Goal: Task Accomplishment & Management: Manage account settings

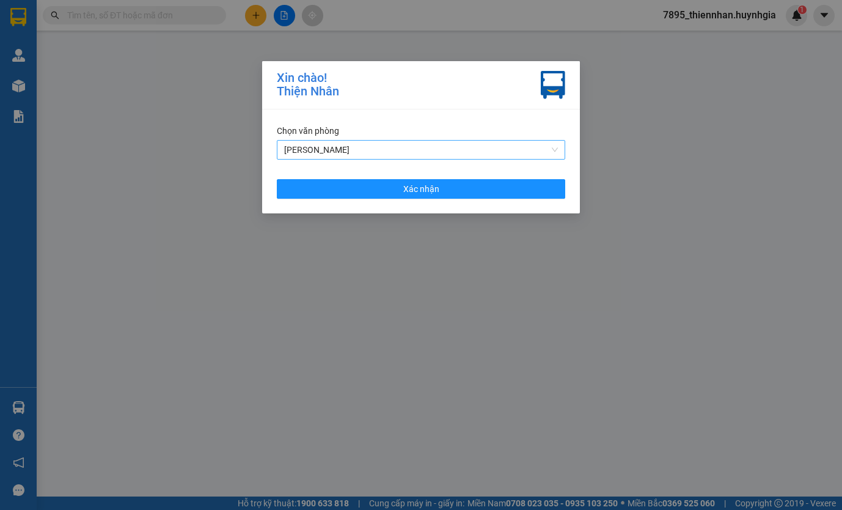
click at [381, 152] on span "[PERSON_NAME]" at bounding box center [421, 150] width 274 height 18
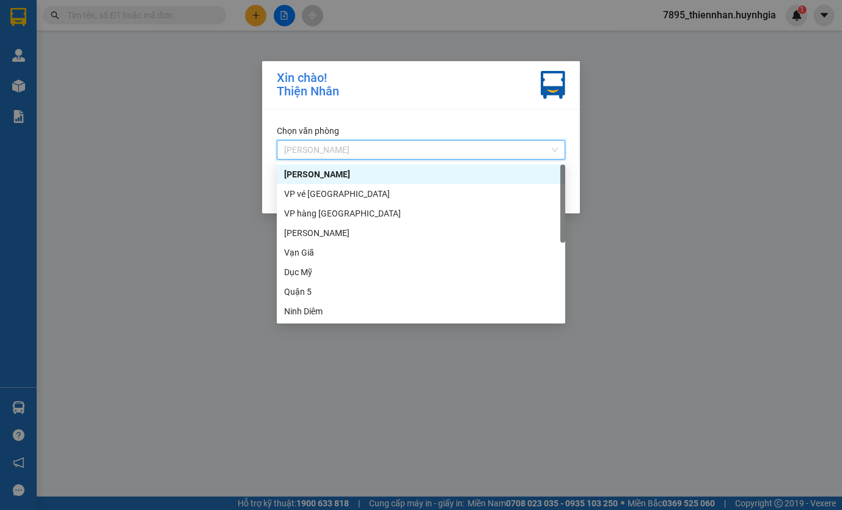
click at [380, 152] on span "[PERSON_NAME]" at bounding box center [421, 150] width 274 height 18
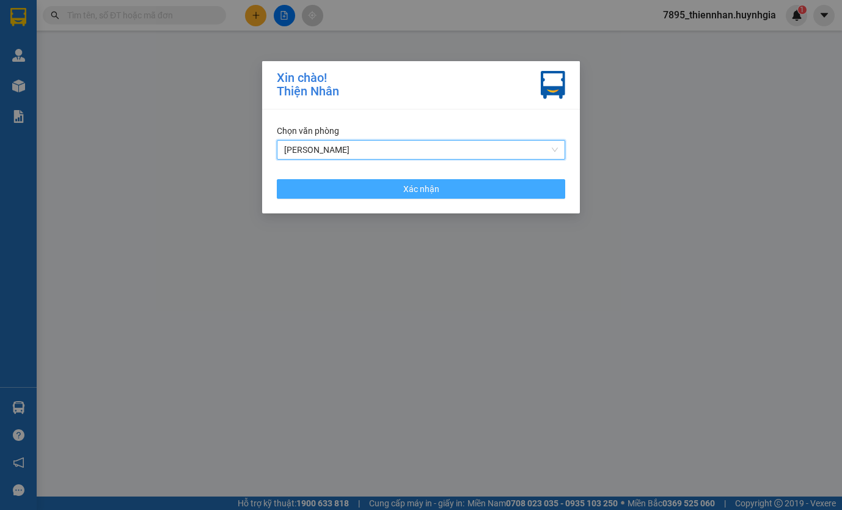
click at [386, 186] on button "Xác nhận" at bounding box center [421, 189] width 289 height 20
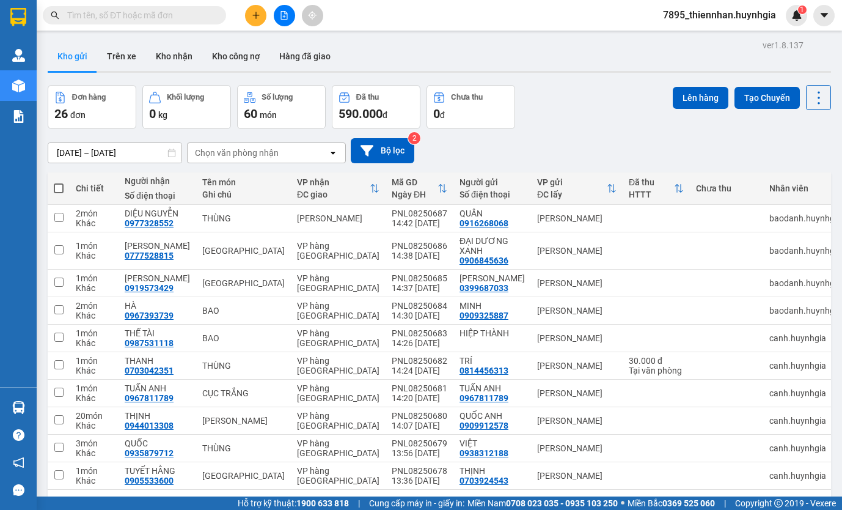
click at [487, 63] on div "Kho gửi Trên xe Kho nhận Kho công nợ Hàng đã giao" at bounding box center [440, 58] width 784 height 32
click at [691, 22] on span "7895_thiennhan.huynhgia" at bounding box center [720, 14] width 133 height 15
click at [691, 43] on span "Đăng xuất" at bounding box center [725, 37] width 107 height 13
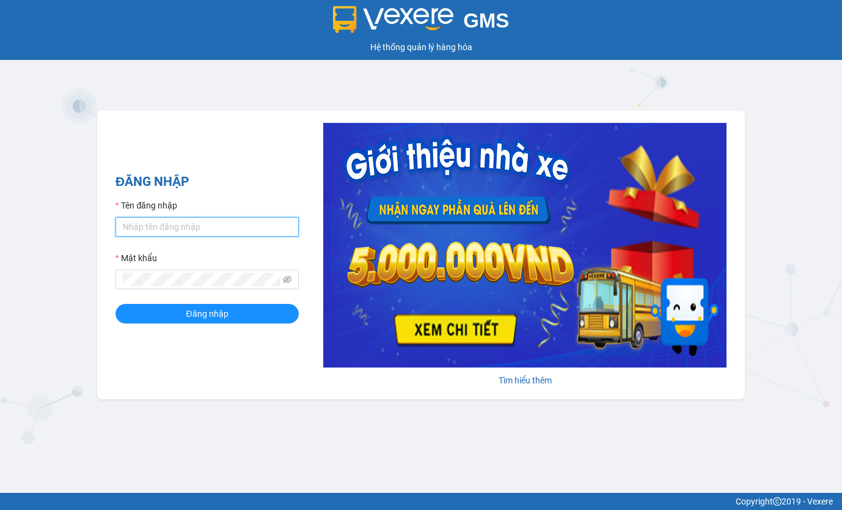
type input "thiennhan.huynhgia"
click at [184, 223] on input "thiennhan.huynhgia" at bounding box center [207, 227] width 183 height 20
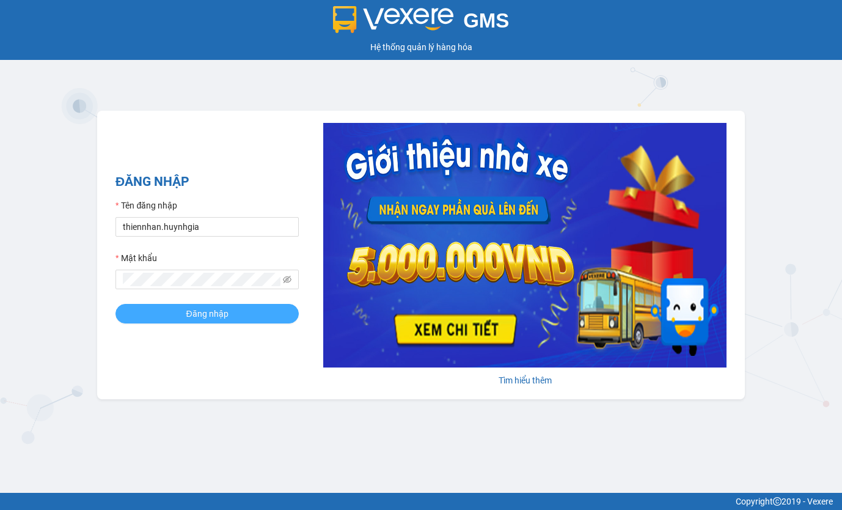
click at [149, 307] on button "Đăng nhập" at bounding box center [207, 314] width 183 height 20
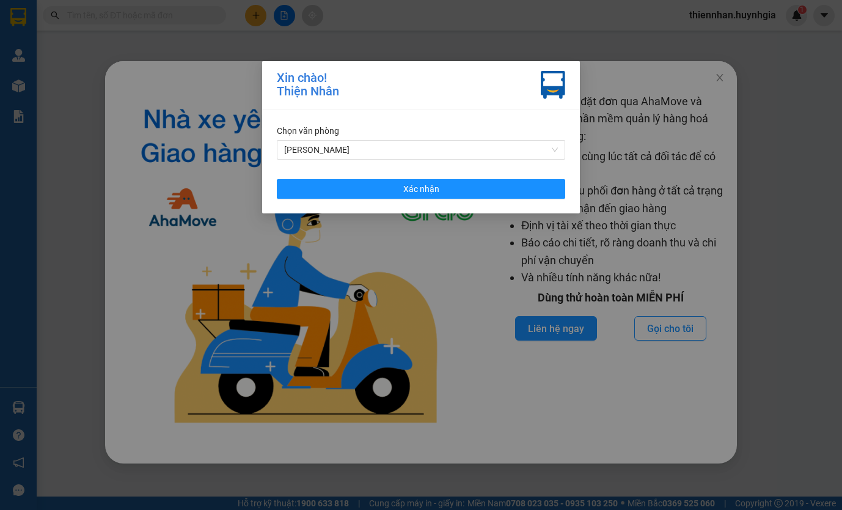
click at [537, 106] on div "[PERSON_NAME]! [PERSON_NAME]" at bounding box center [421, 85] width 318 height 48
drag, startPoint x: 439, startPoint y: 153, endPoint x: 414, endPoint y: 159, distance: 25.8
click at [438, 152] on span "[PERSON_NAME]" at bounding box center [421, 150] width 274 height 18
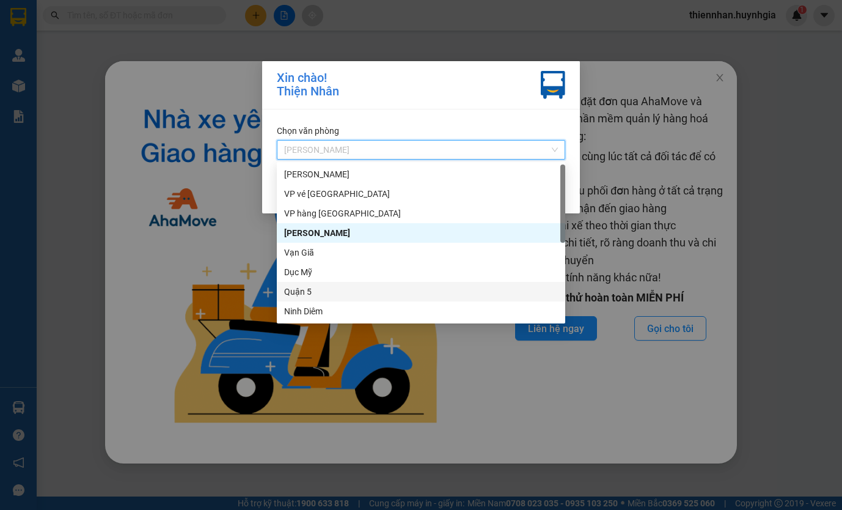
click at [333, 292] on div "Quận 5" at bounding box center [421, 291] width 274 height 13
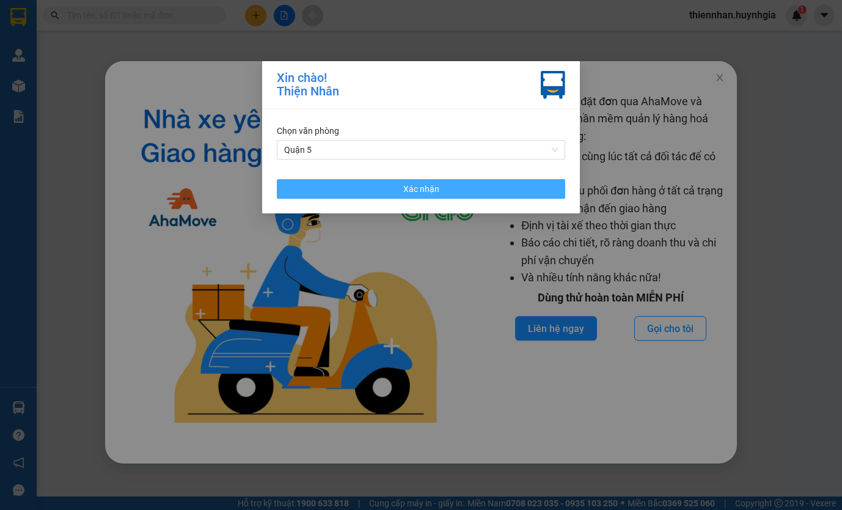
click at [342, 193] on button "Xác nhận" at bounding box center [421, 189] width 289 height 20
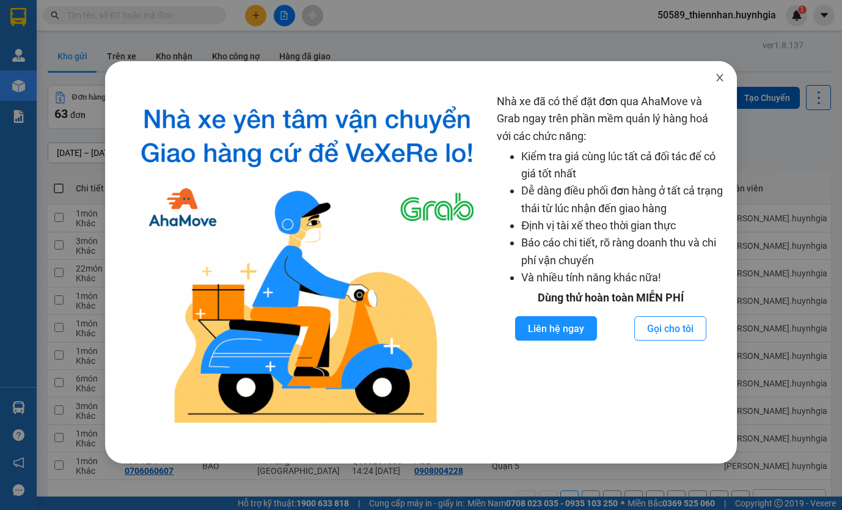
click at [720, 83] on span "Close" at bounding box center [720, 78] width 34 height 34
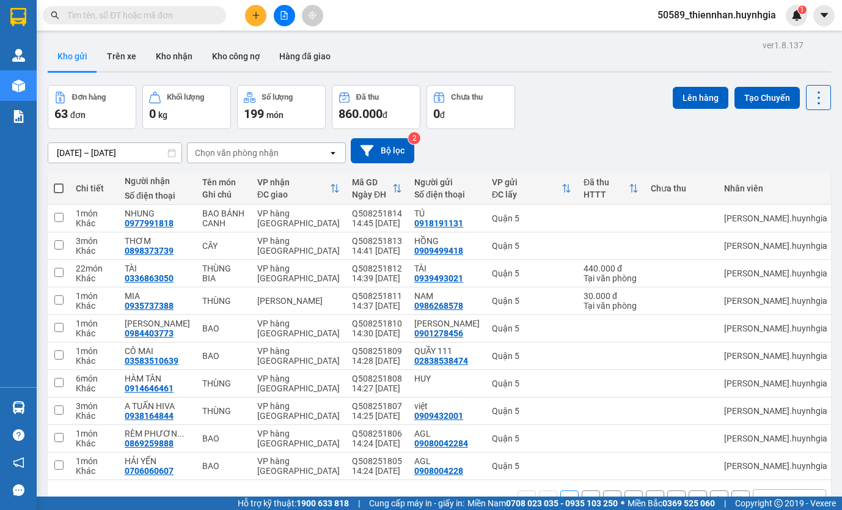
click at [627, 31] on main "ver 1.8.137 Kho gửi Trên xe Kho [PERSON_NAME] công nợ Hàng đã [PERSON_NAME] hàn…" at bounding box center [421, 248] width 842 height 496
